Goal: Task Accomplishment & Management: Use online tool/utility

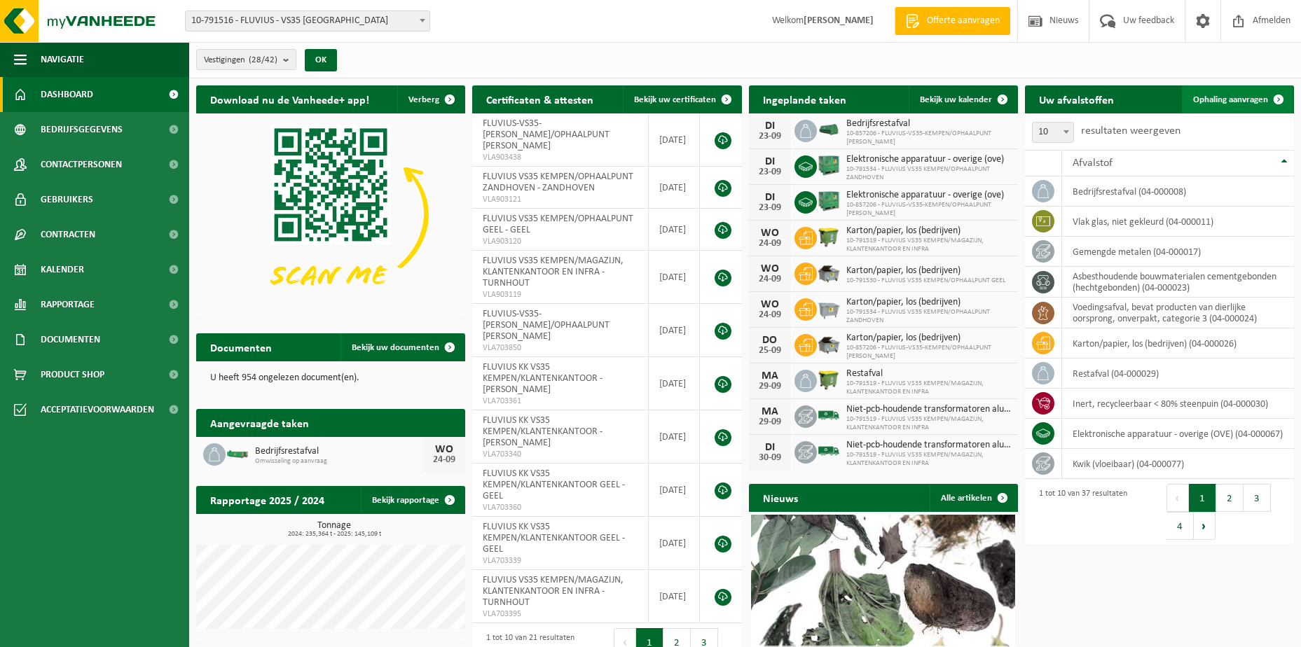
click at [1214, 97] on span "Ophaling aanvragen" at bounding box center [1230, 99] width 75 height 9
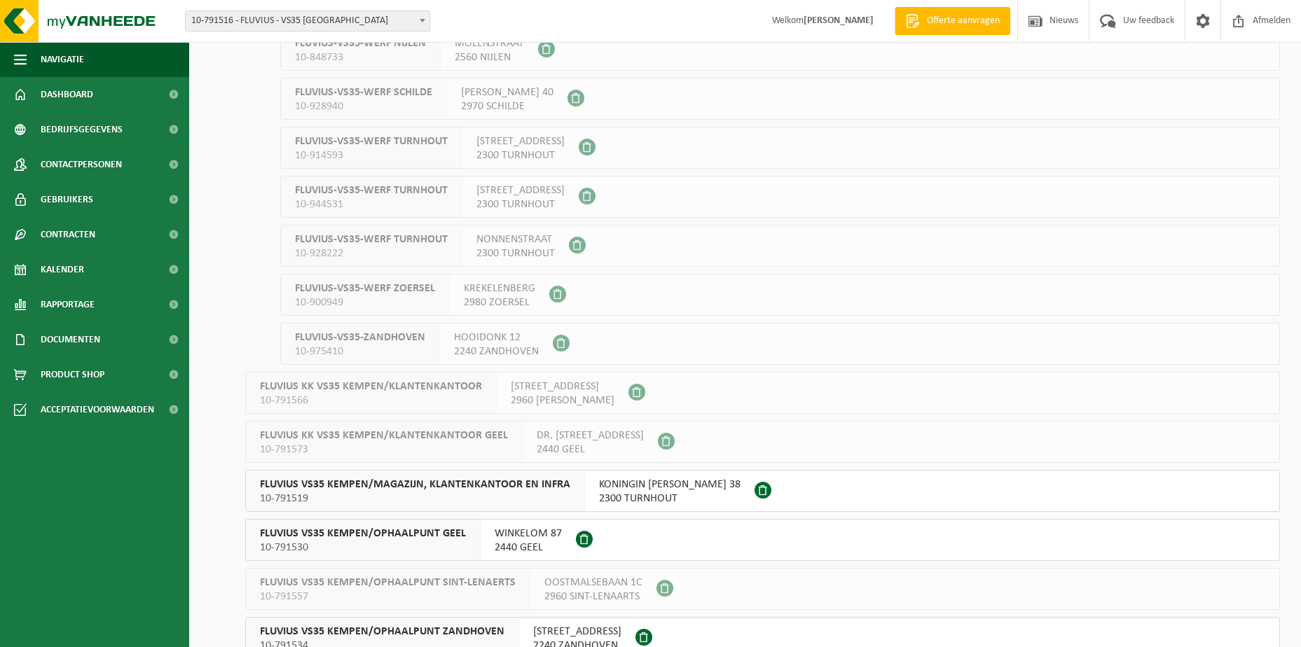
scroll to position [700, 0]
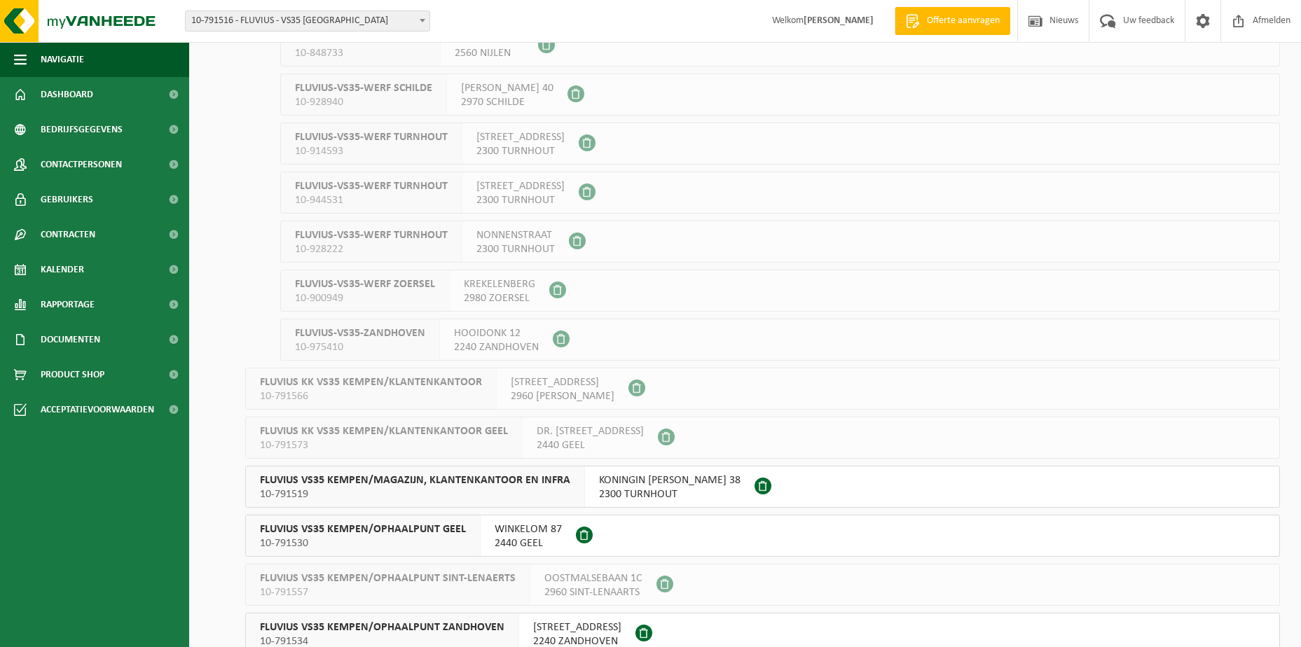
click at [640, 492] on span "2300 TURNHOUT" at bounding box center [669, 495] width 141 height 14
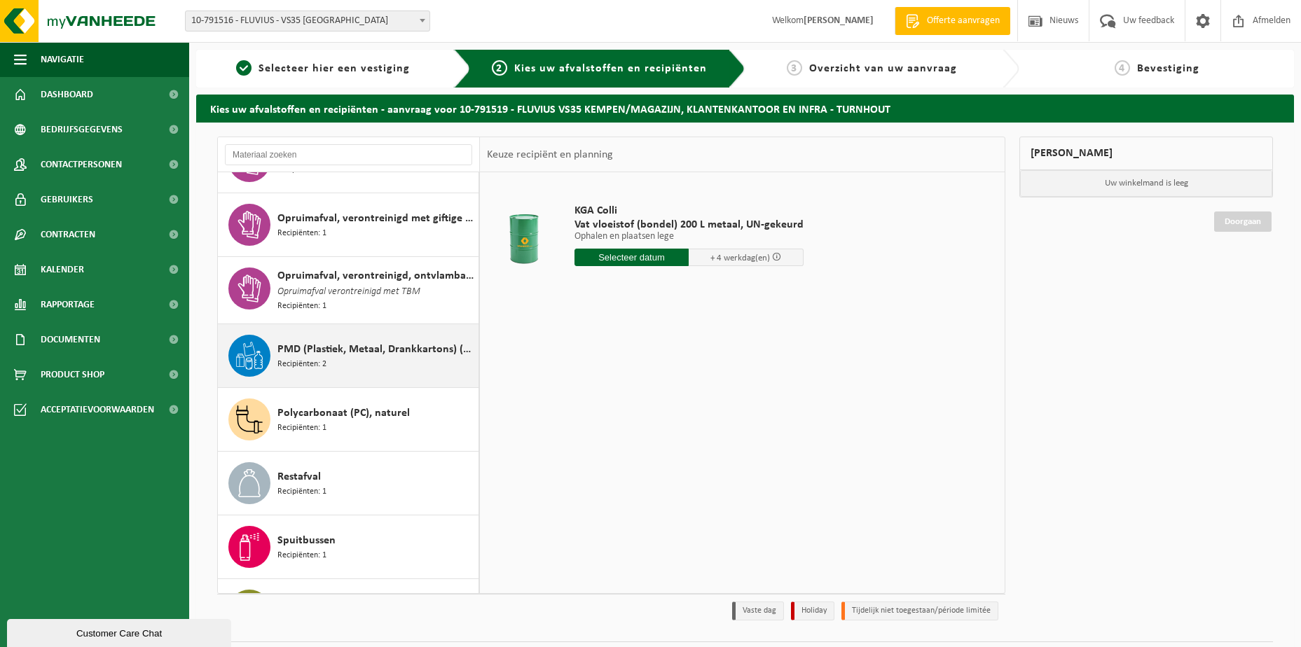
scroll to position [1471, 0]
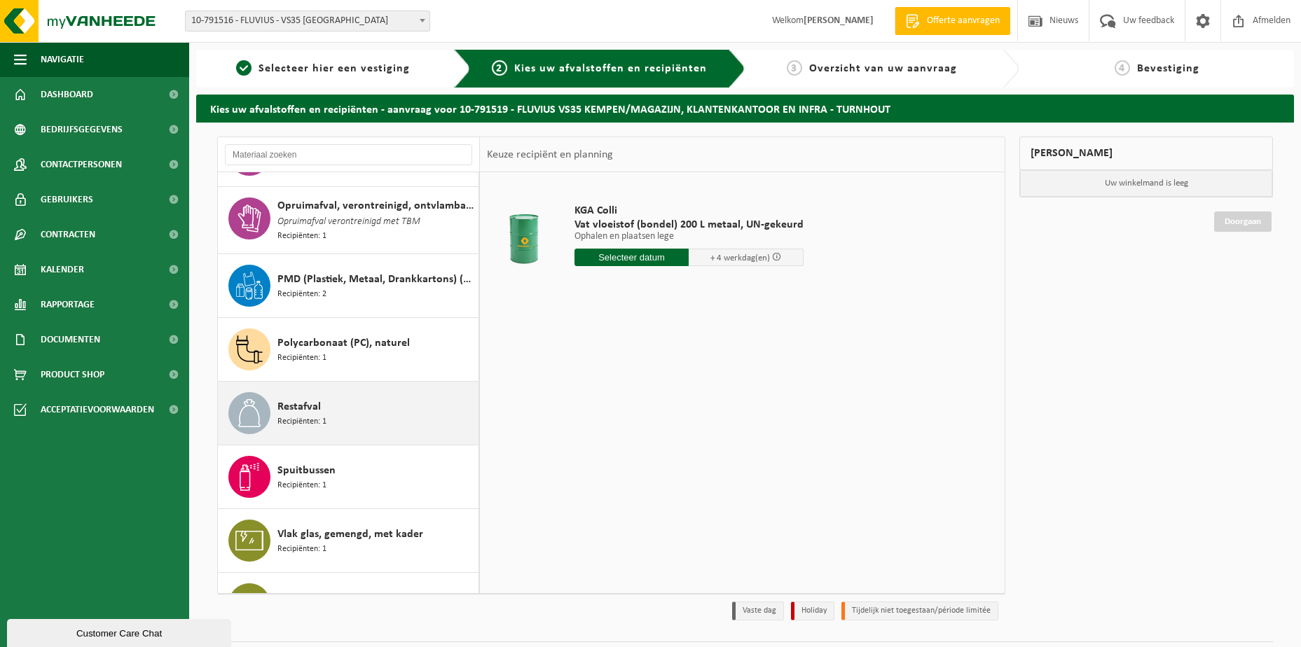
click at [308, 402] on span "Restafval" at bounding box center [298, 407] width 43 height 17
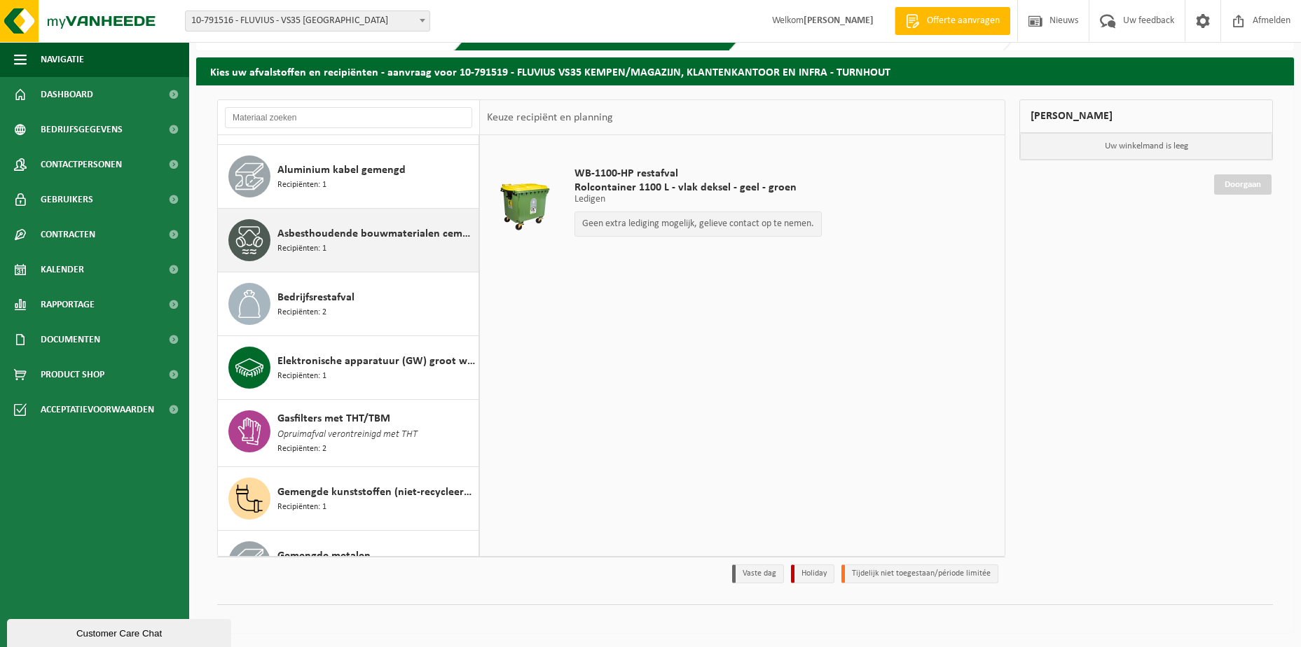
scroll to position [23, 0]
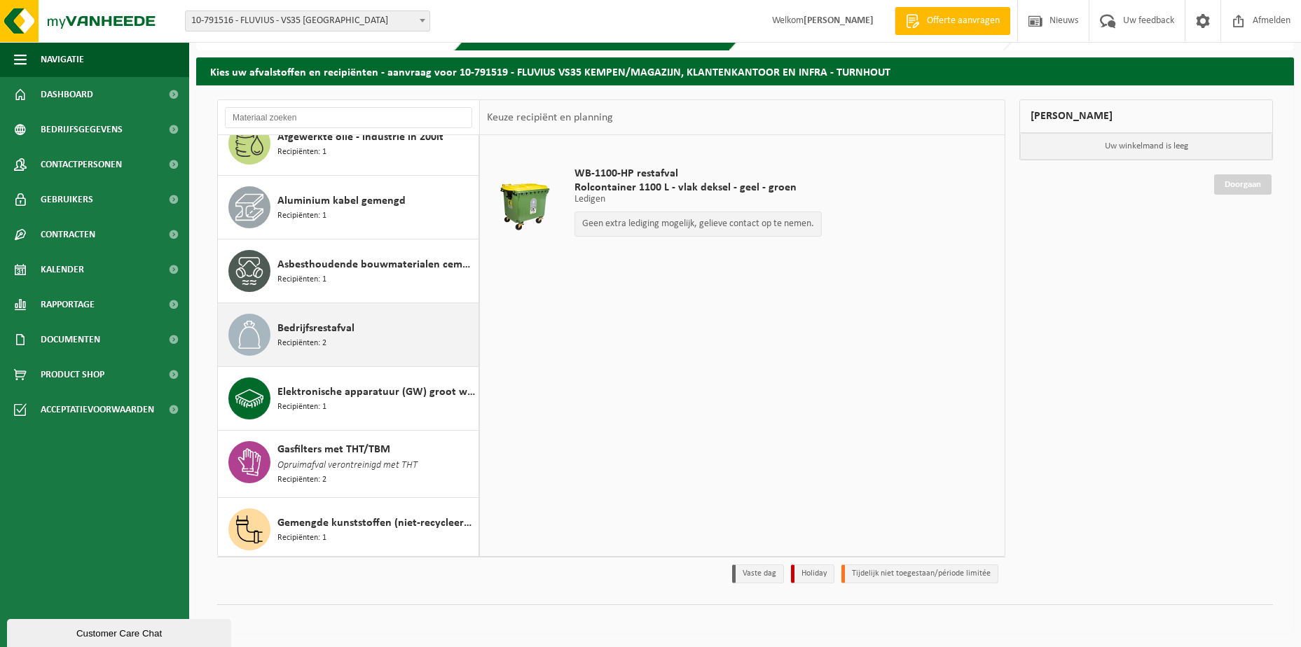
click at [291, 335] on span "Bedrijfsrestafval" at bounding box center [315, 328] width 77 height 17
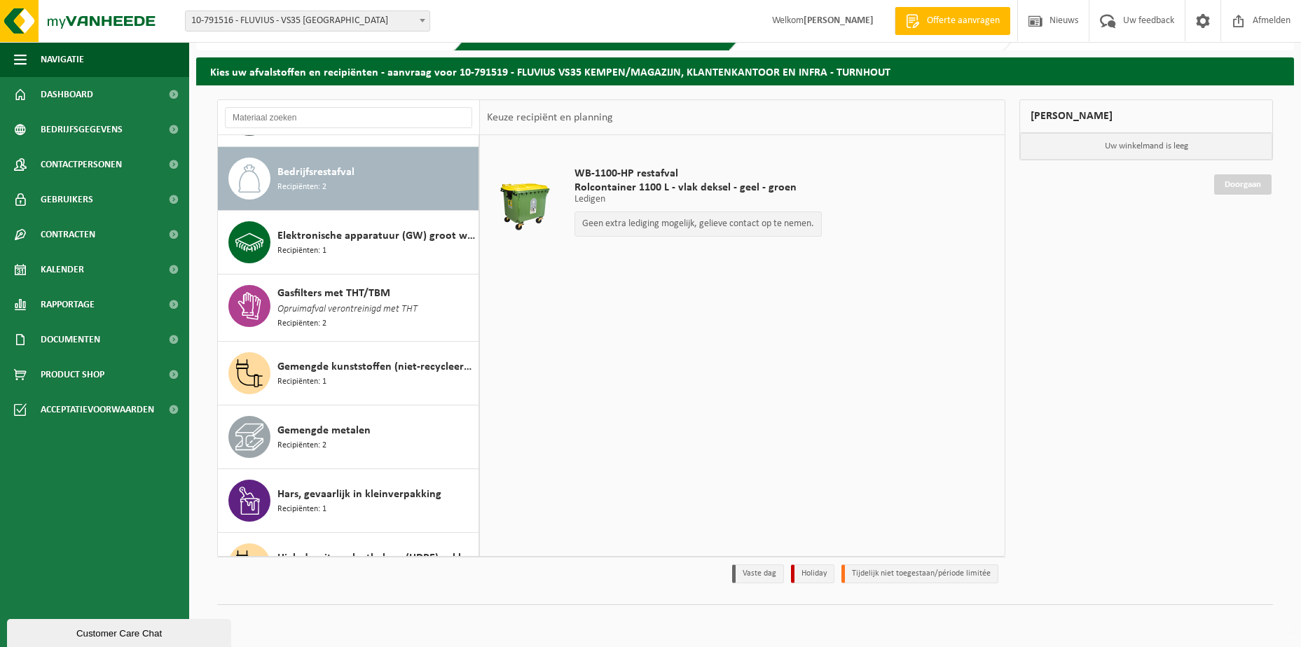
scroll to position [191, 0]
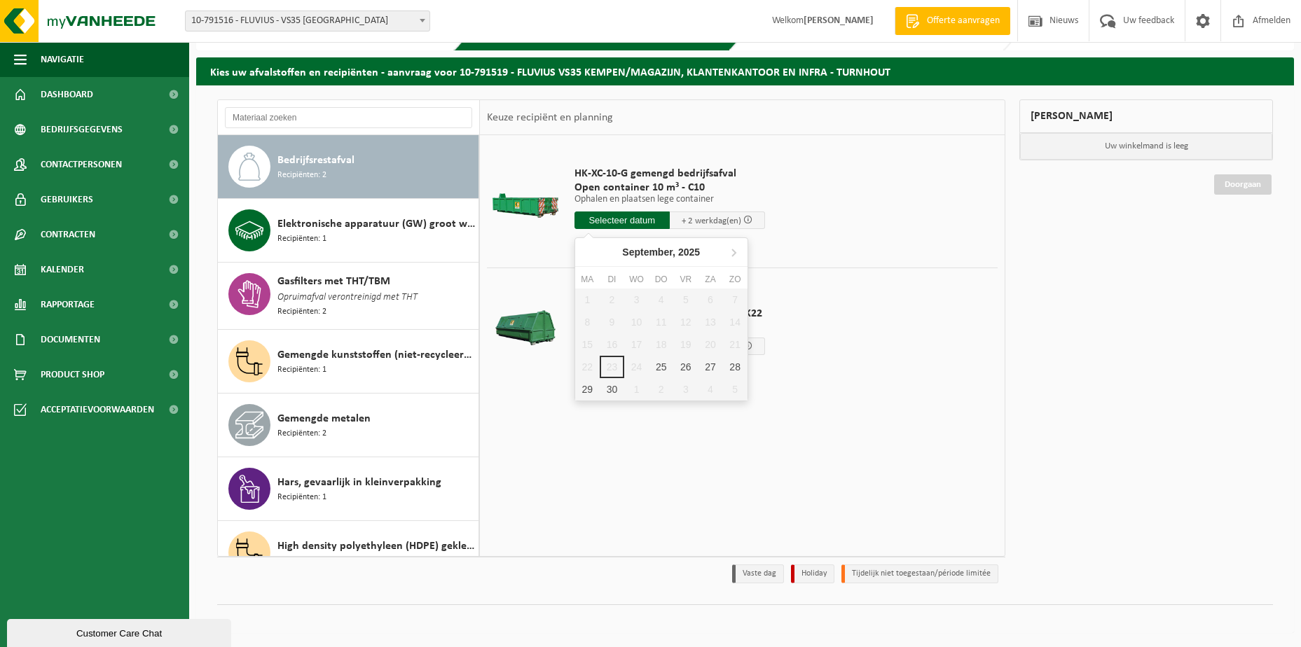
click at [617, 214] on input "text" at bounding box center [621, 221] width 95 height 18
click at [657, 367] on div "25" at bounding box center [661, 367] width 25 height 22
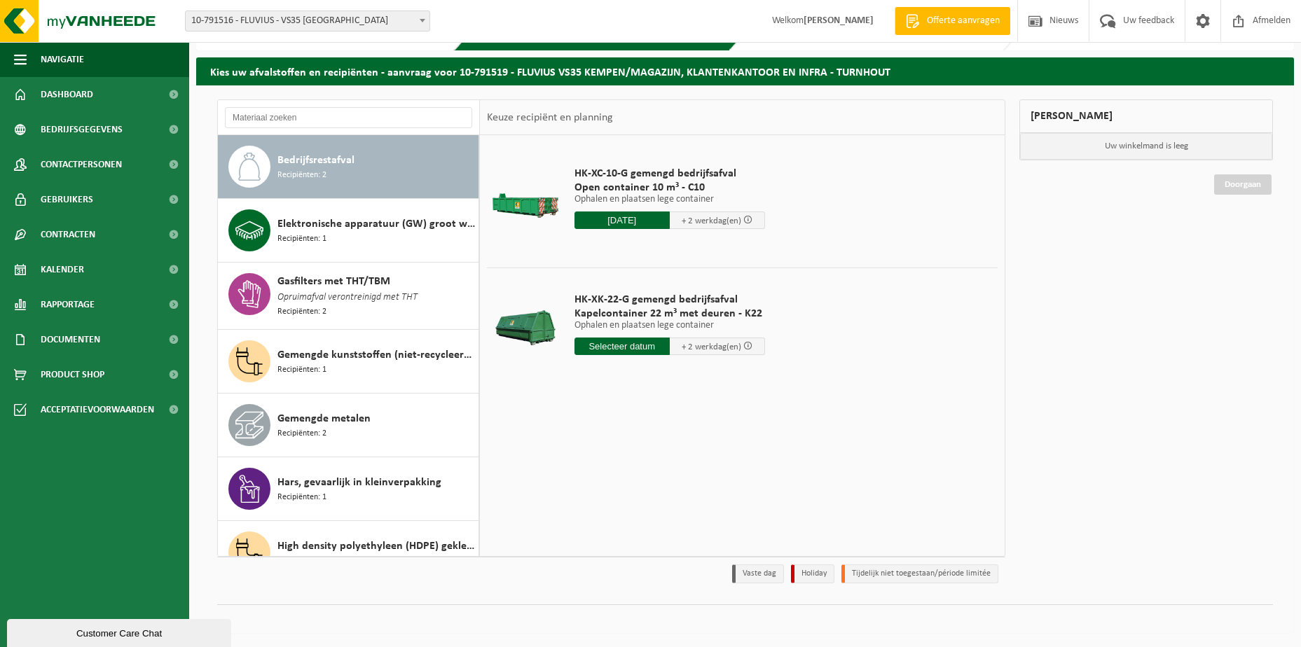
type input "Van 2025-09-25"
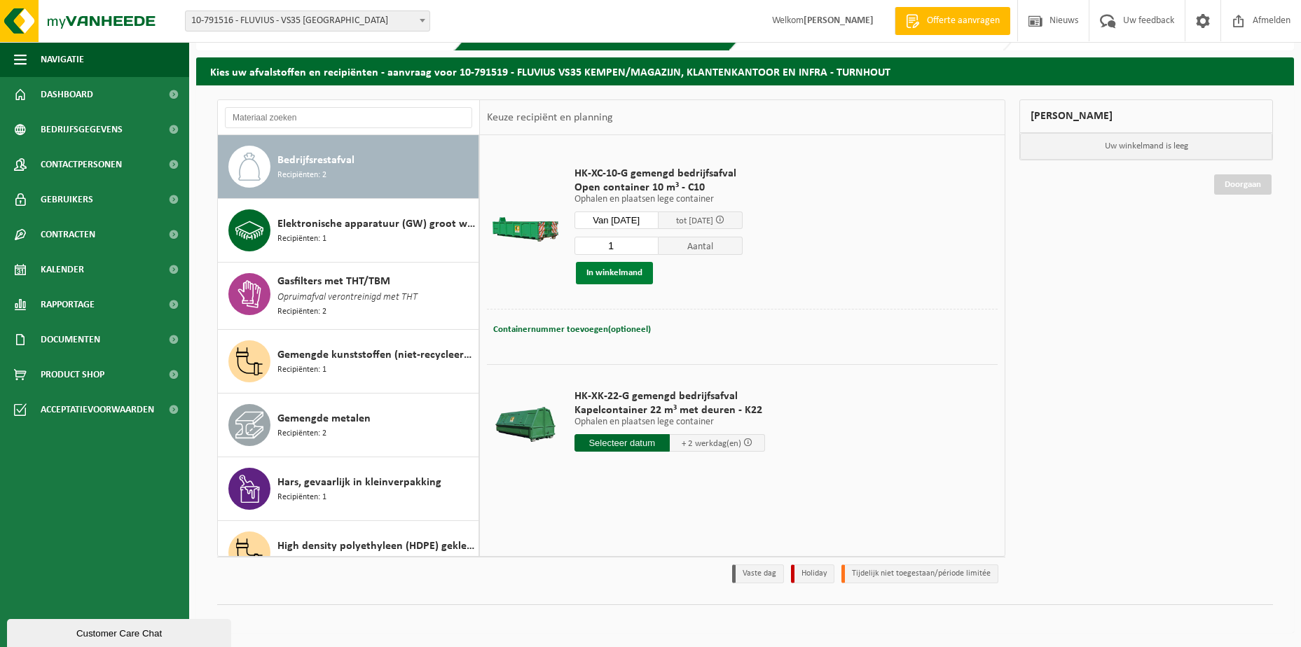
click at [606, 277] on button "In winkelmand" at bounding box center [614, 273] width 77 height 22
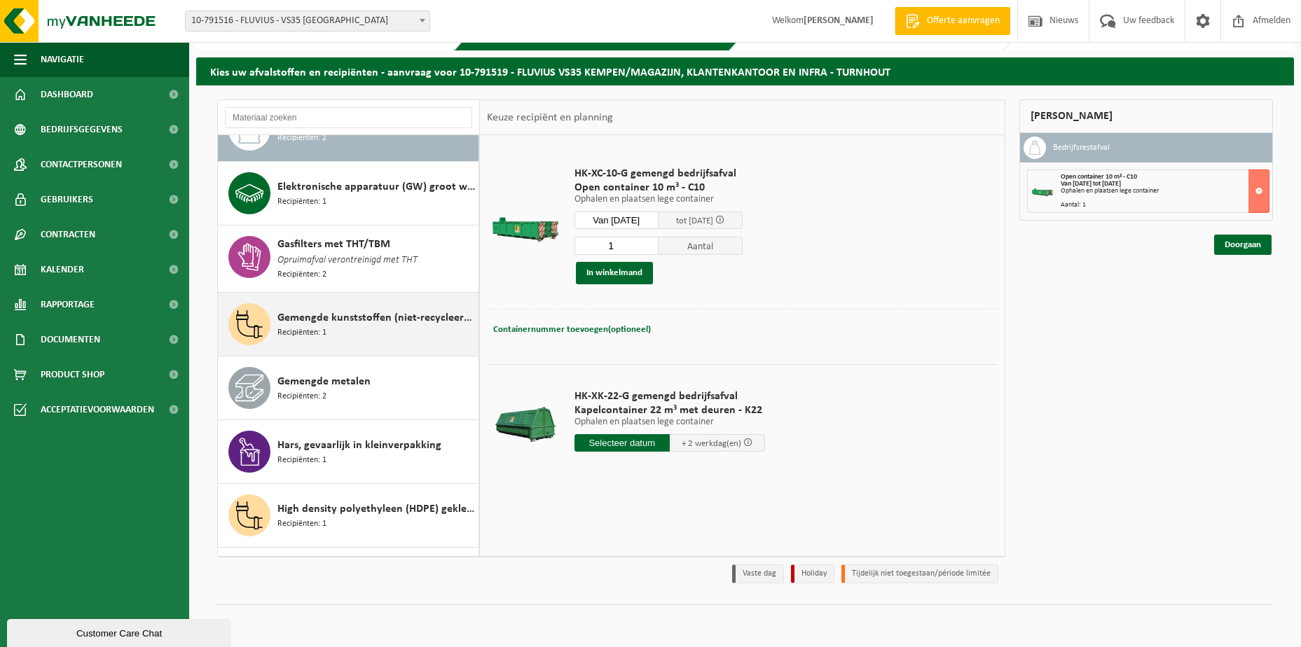
scroll to position [280, 0]
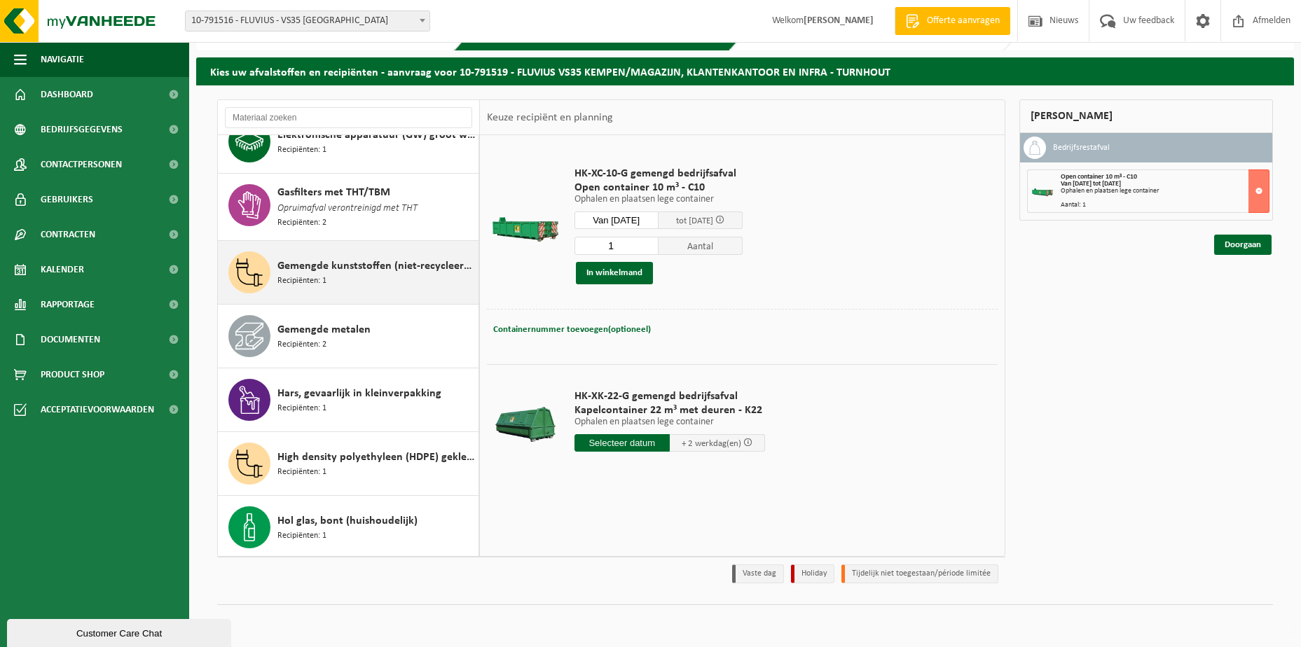
click at [340, 276] on div "Gemengde kunststoffen (niet-recycleerbaar), exclusief PVC Recipiënten: 1" at bounding box center [376, 272] width 198 height 42
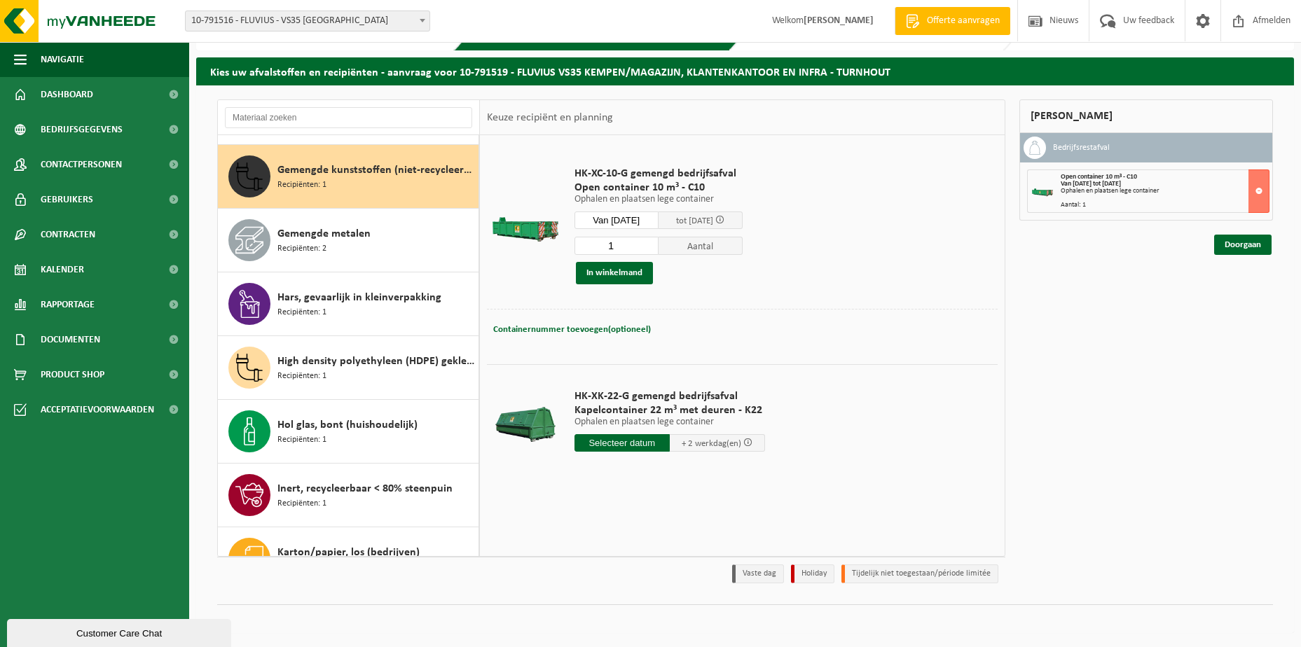
scroll to position [384, 0]
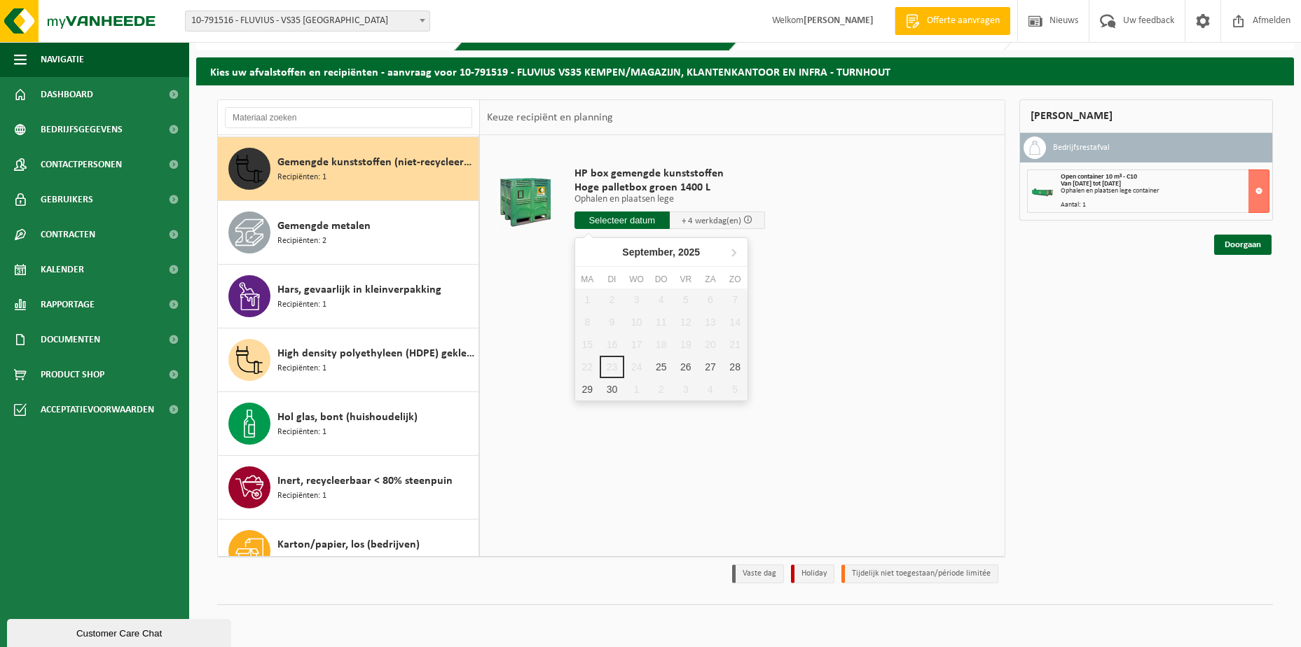
click at [603, 220] on input "text" at bounding box center [621, 221] width 95 height 18
click at [656, 367] on div "25" at bounding box center [661, 367] width 25 height 22
type input "Van 2025-09-25"
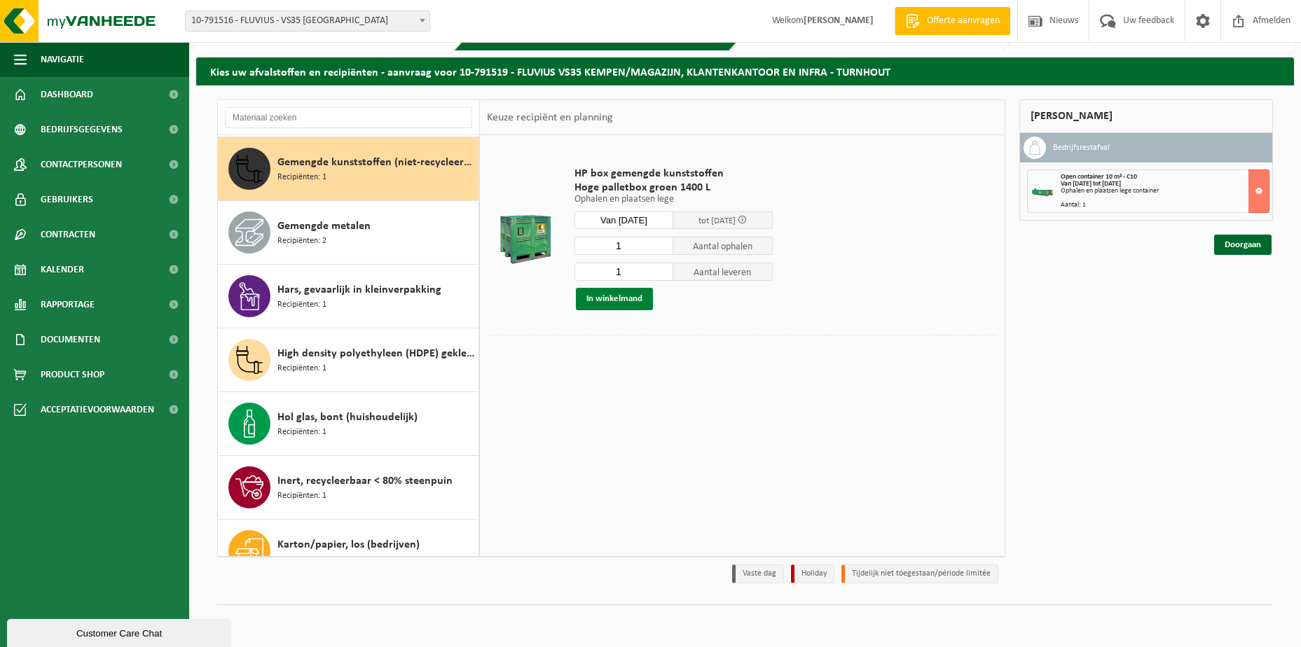
click at [600, 303] on button "In winkelmand" at bounding box center [614, 299] width 77 height 22
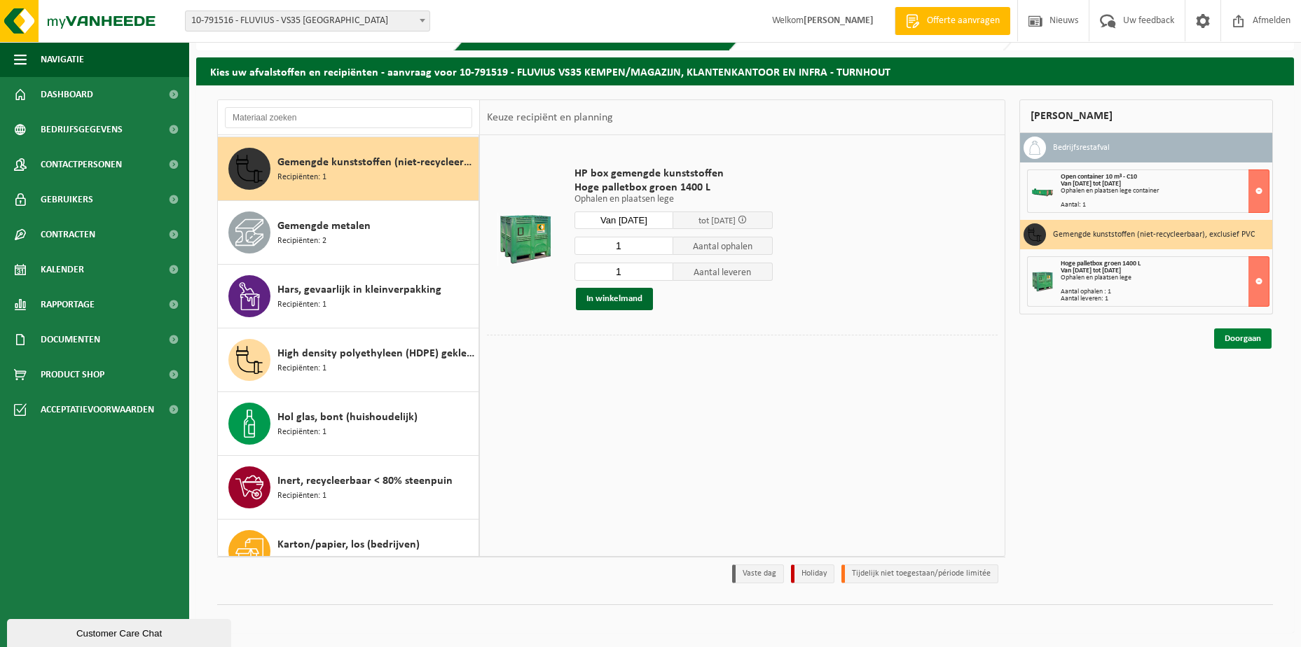
click at [1240, 339] on link "Doorgaan" at bounding box center [1242, 339] width 57 height 20
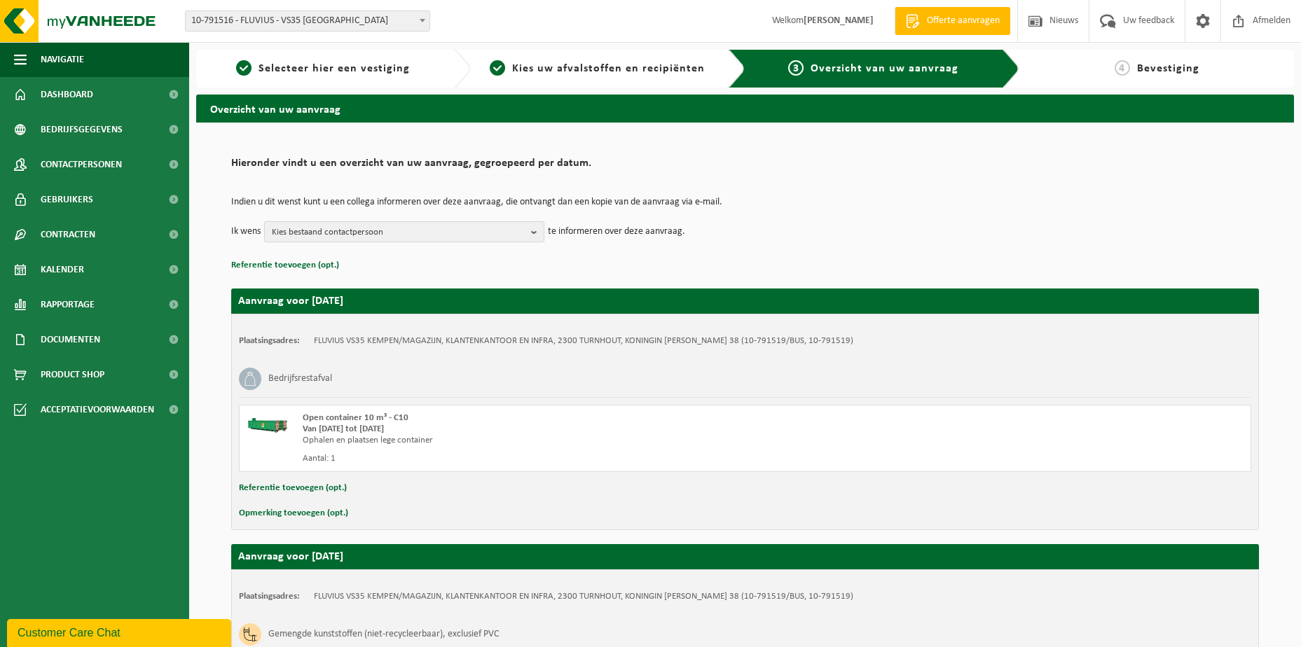
click at [534, 234] on b "button" at bounding box center [537, 232] width 13 height 20
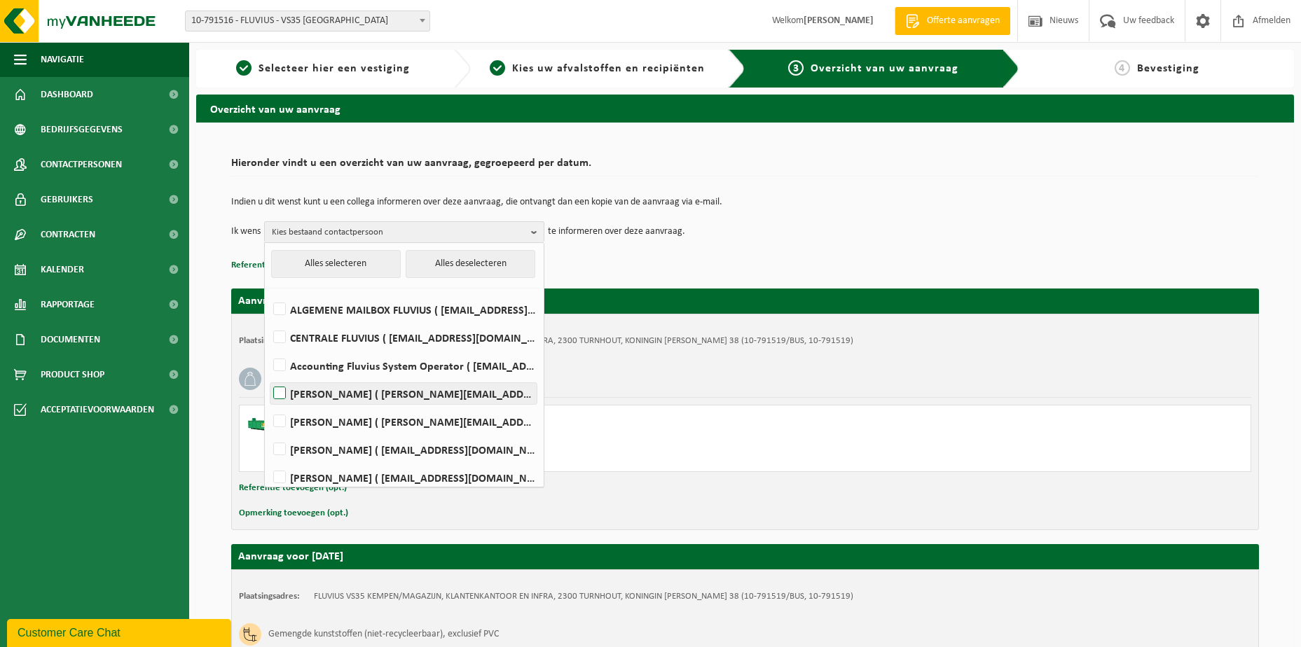
click at [284, 392] on label "Sven Meynendonckx ( sven.meynendonckx@fluvius.be )" at bounding box center [403, 393] width 266 height 21
click at [268, 376] on input "Sven Meynendonckx ( sven.meynendonckx@fluvius.be )" at bounding box center [268, 375] width 1 height 1
checkbox input "true"
click at [607, 456] on div "Aantal: 1" at bounding box center [552, 458] width 499 height 11
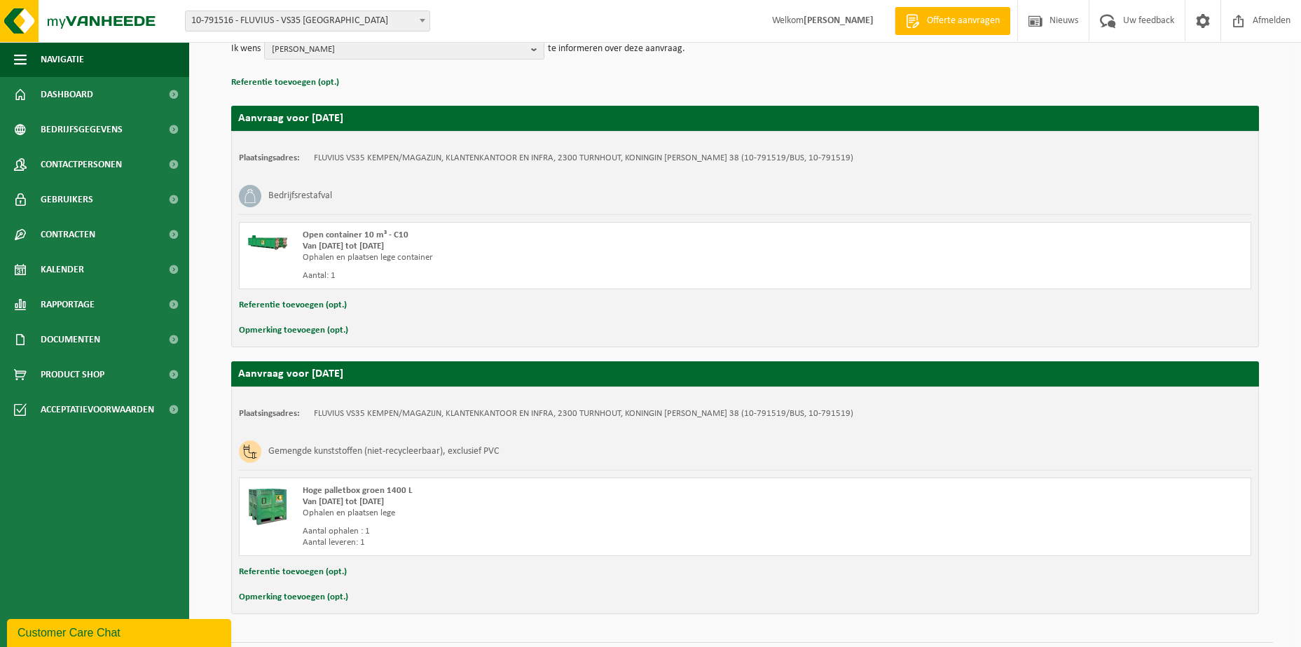
scroll to position [221, 0]
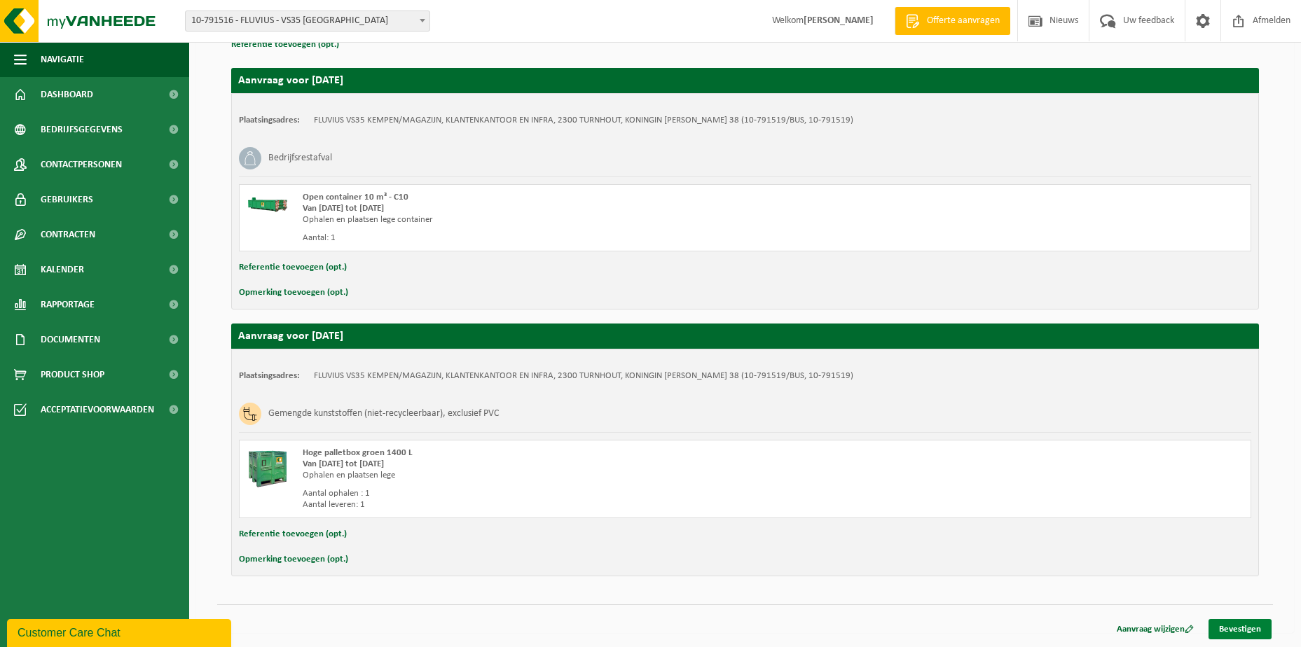
click at [1231, 634] on link "Bevestigen" at bounding box center [1239, 629] width 63 height 20
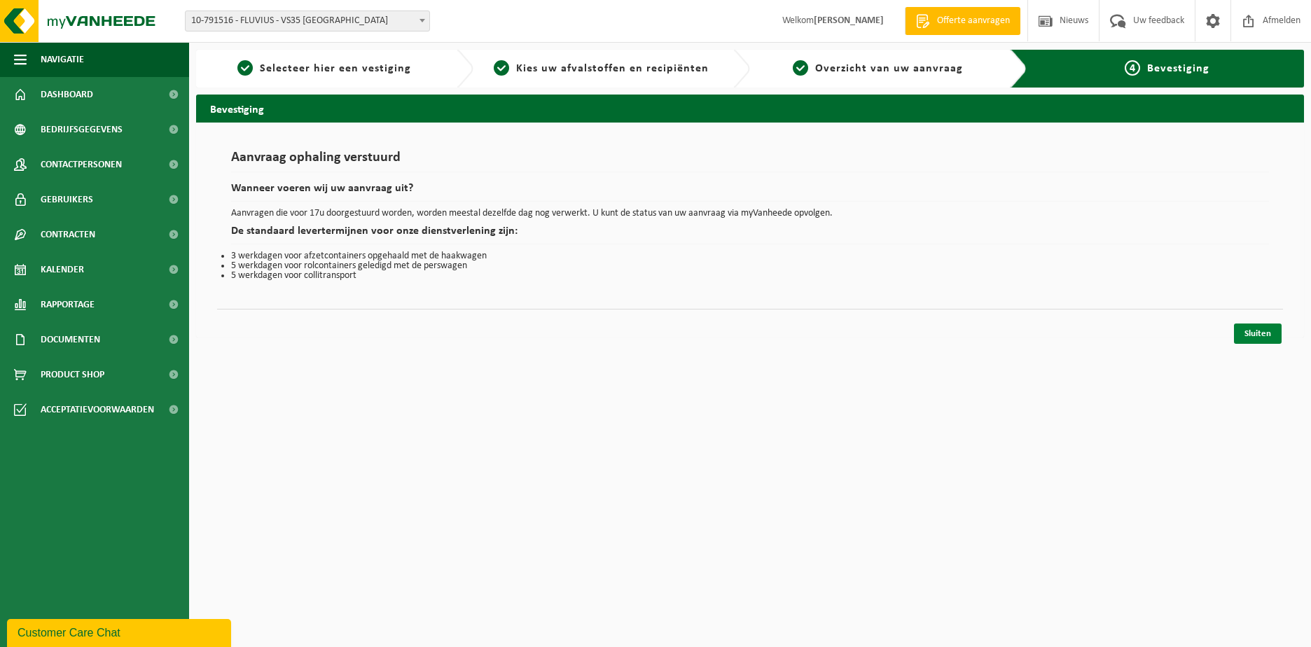
click at [1255, 337] on link "Sluiten" at bounding box center [1258, 334] width 48 height 20
